Goal: Task Accomplishment & Management: Use online tool/utility

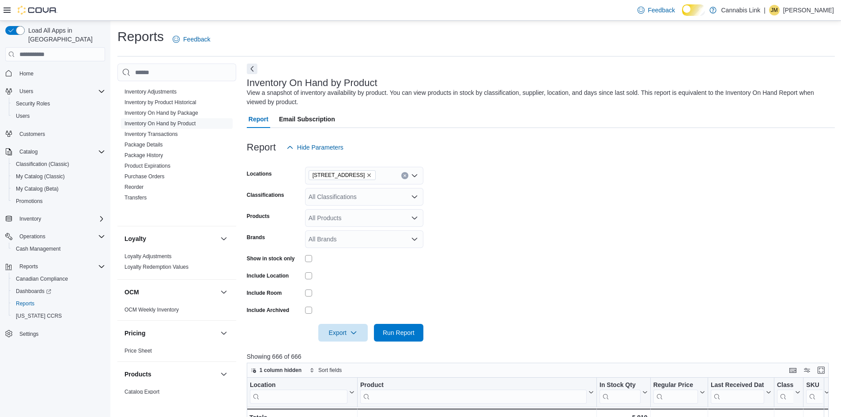
scroll to position [625, 0]
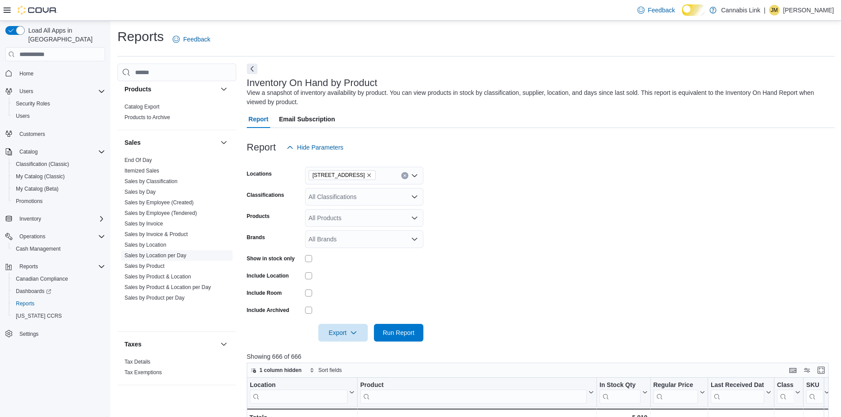
click at [175, 259] on link "Sales by Location per Day" at bounding box center [156, 256] width 62 height 6
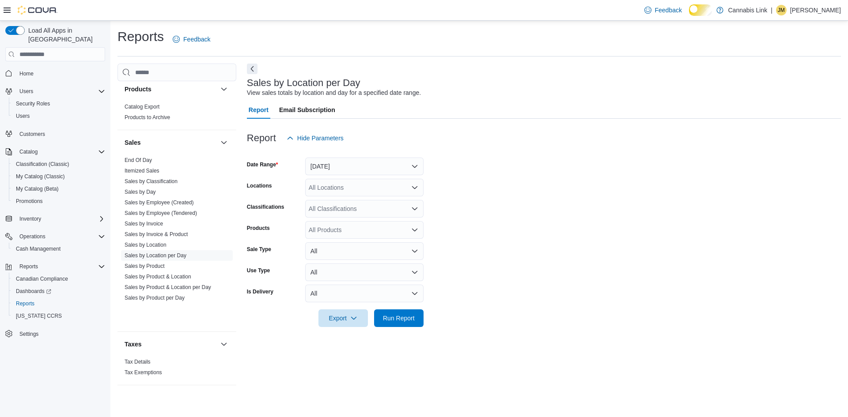
click at [344, 160] on div "Report Email Subscription Report Hide Parameters Date Range [DATE] Locations Al…" at bounding box center [544, 219] width 594 height 237
click at [346, 171] on button "[DATE]" at bounding box center [364, 167] width 118 height 18
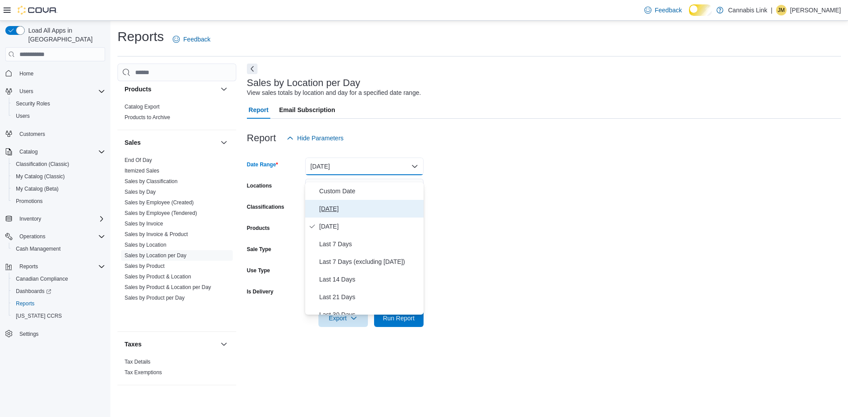
click at [342, 213] on span "[DATE]" at bounding box center [369, 209] width 101 height 11
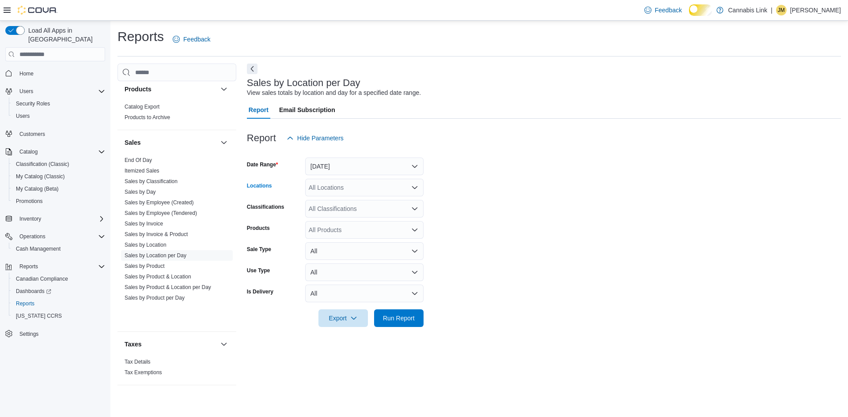
click at [343, 194] on div "All Locations" at bounding box center [364, 188] width 118 height 18
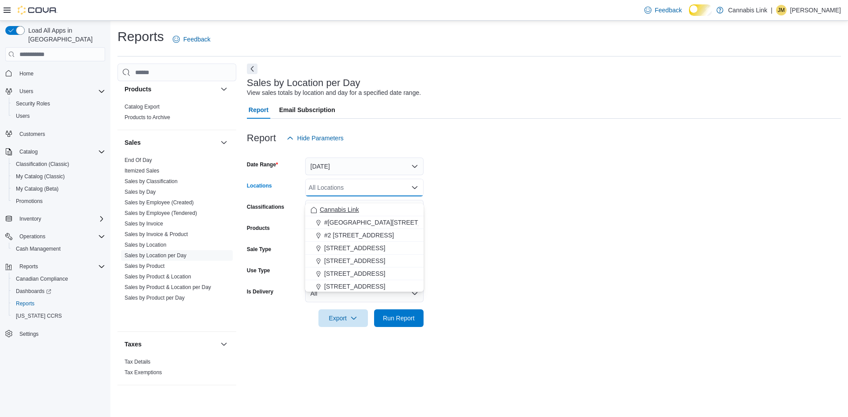
click at [344, 210] on span "Cannabis Link" at bounding box center [339, 209] width 39 height 9
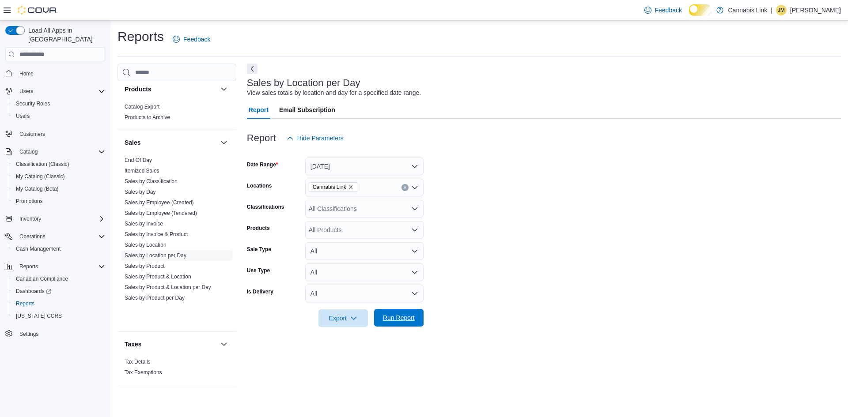
click at [392, 322] on span "Run Report" at bounding box center [399, 317] width 32 height 9
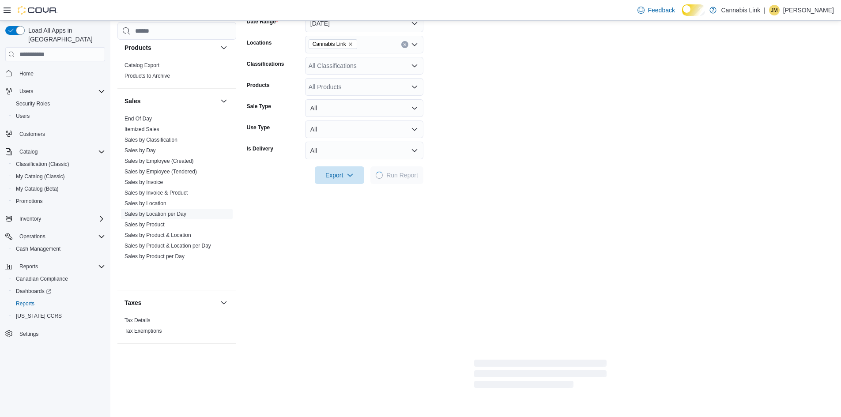
scroll to position [162, 0]
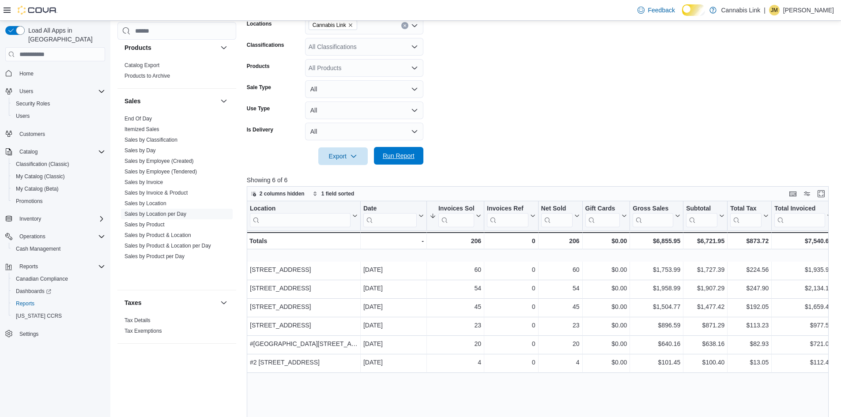
click at [411, 160] on span "Run Report" at bounding box center [399, 155] width 32 height 9
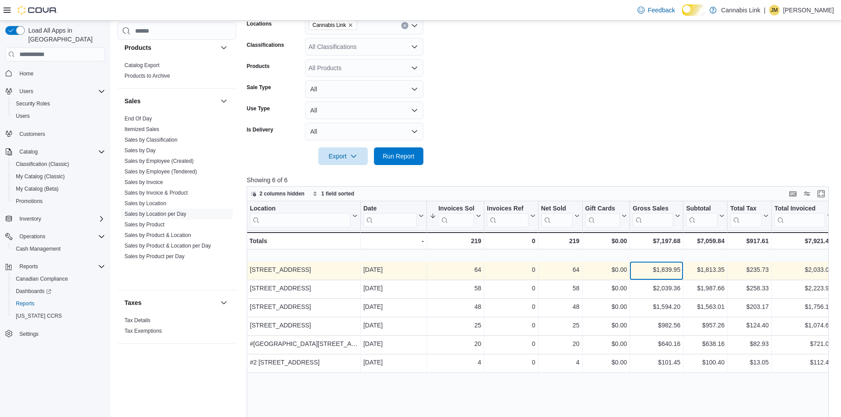
click at [652, 275] on div "$1,839.95" at bounding box center [657, 269] width 48 height 11
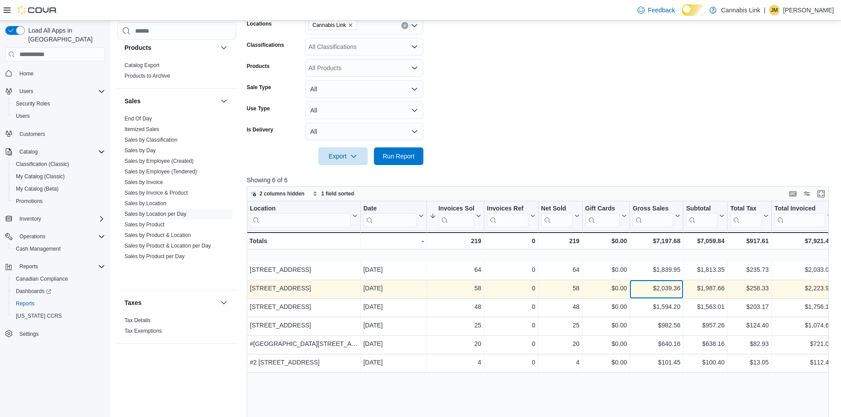
click at [663, 299] on div "$2,039.36 - Gross Sales, column 7, row 2" at bounding box center [656, 289] width 53 height 19
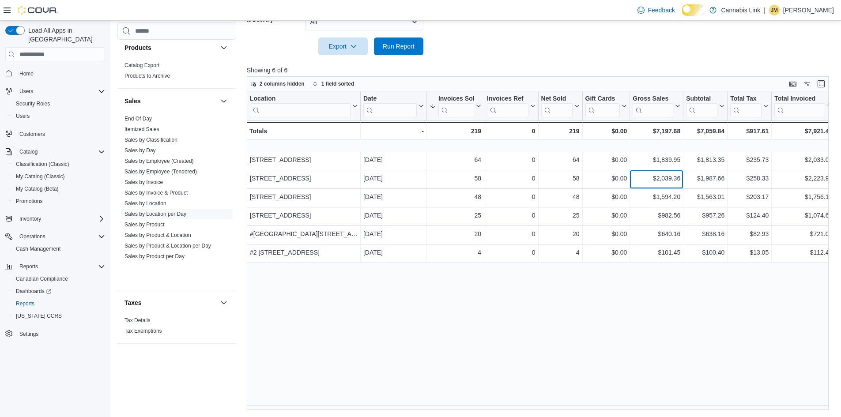
scroll to position [281, 0]
